Goal: Transaction & Acquisition: Purchase product/service

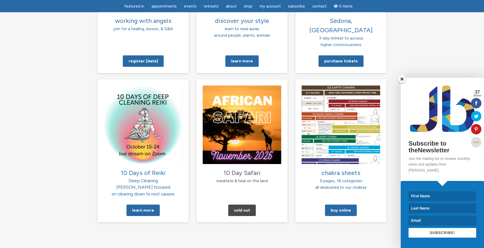
scroll to position [469, 0]
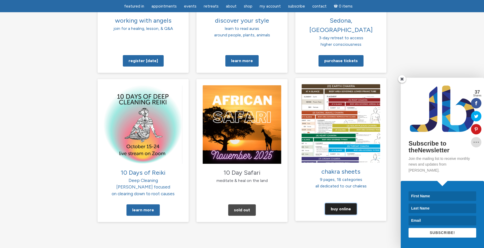
click at [341, 204] on link "Buy Online" at bounding box center [341, 209] width 32 height 11
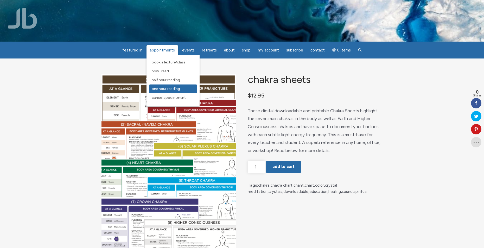
click at [162, 91] on link "One Hour Reading" at bounding box center [173, 89] width 48 height 9
